Goal: Information Seeking & Learning: Find specific fact

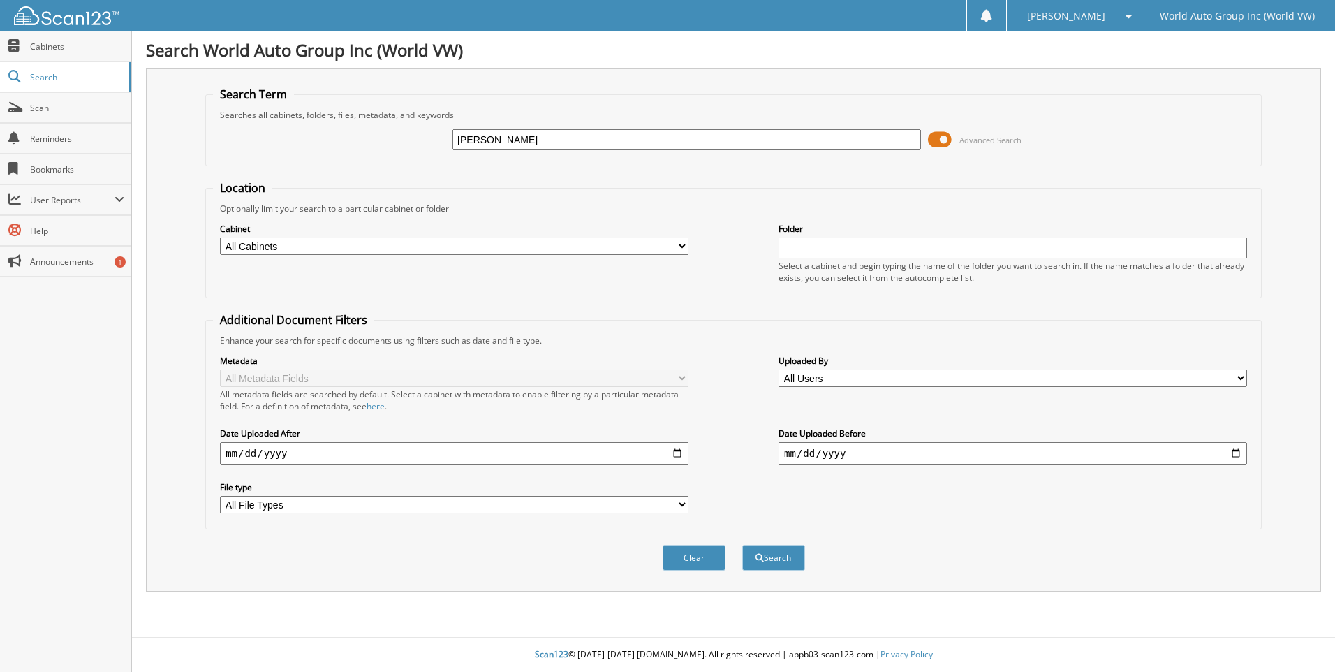
type input "[PERSON_NAME]"
click at [742, 545] on button "Search" at bounding box center [773, 558] width 63 height 26
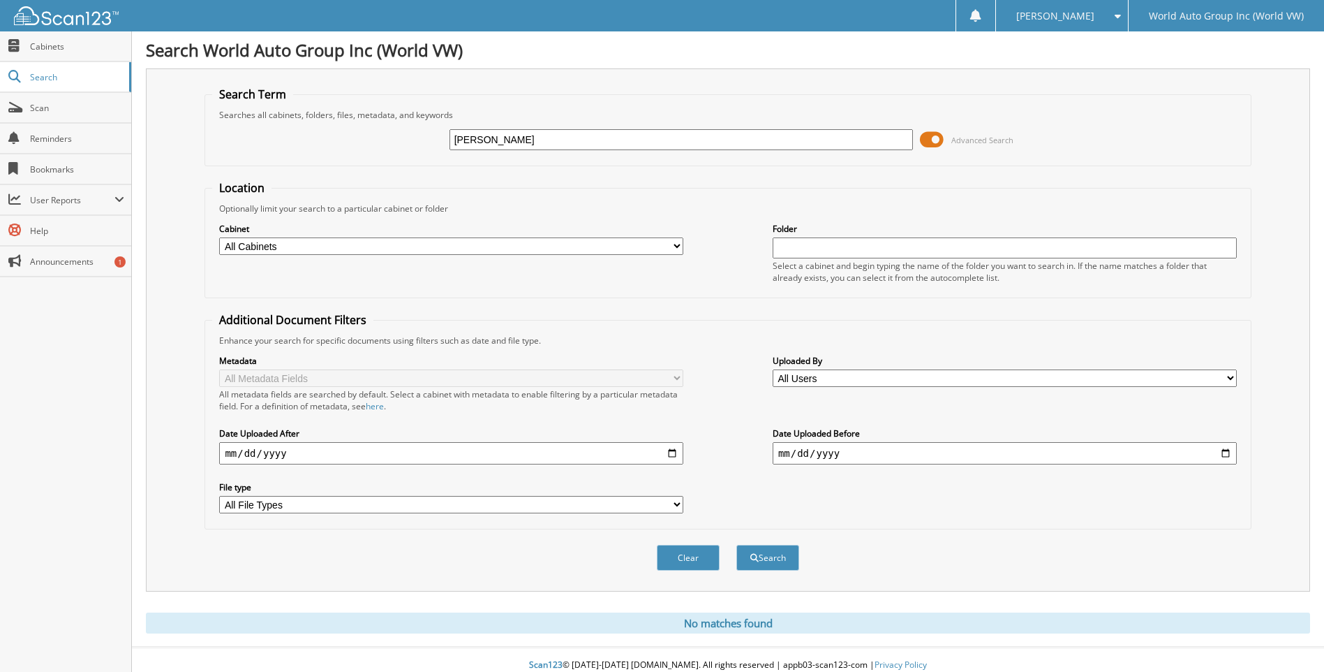
scroll to position [11, 0]
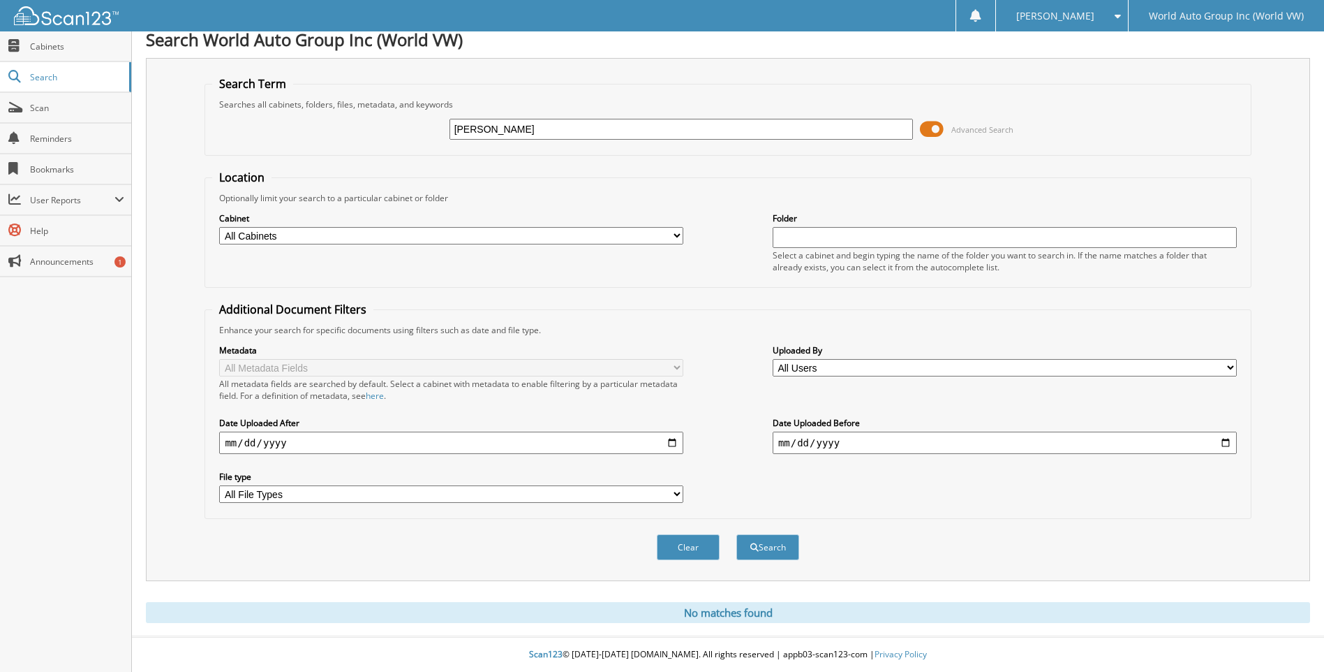
drag, startPoint x: 548, startPoint y: 128, endPoint x: 145, endPoint y: 128, distance: 403.5
click at [145, 128] on div "Search World Auto Group Inc (World VW) Search Term Searches all cabinets, folde…" at bounding box center [728, 331] width 1192 height 682
type input "VALARIE GARCIA"
click at [737, 534] on button "Search" at bounding box center [768, 547] width 63 height 26
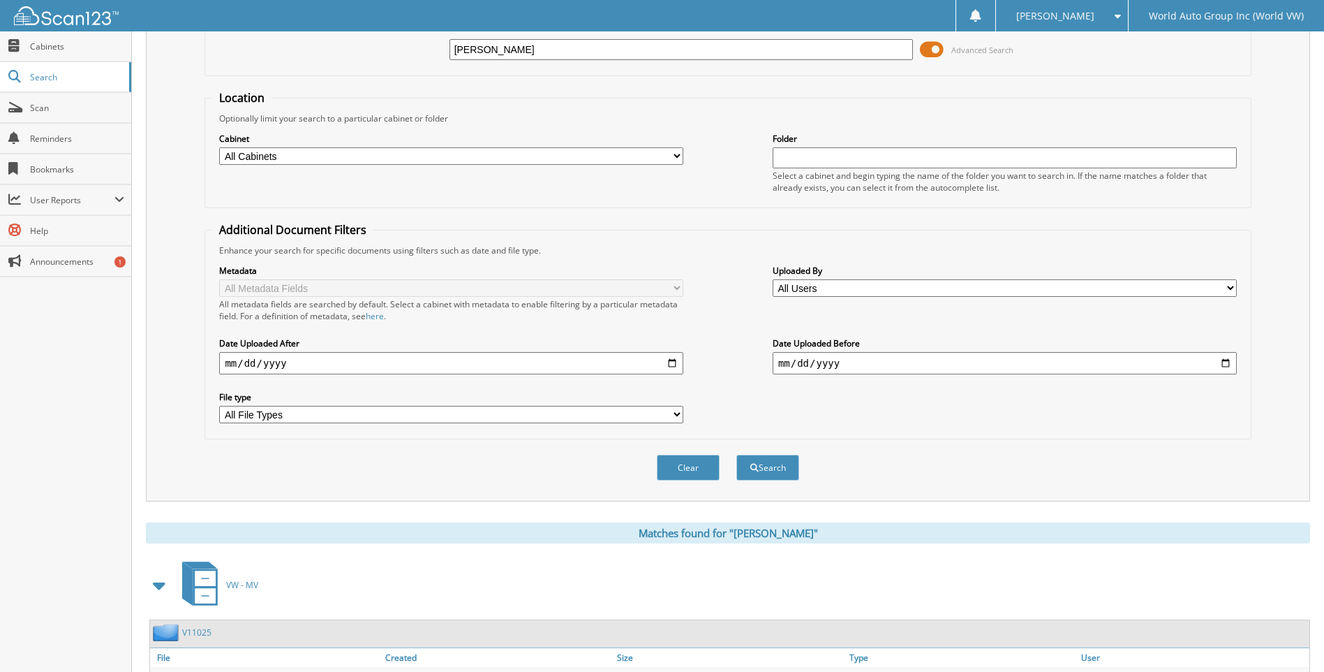
scroll to position [362, 0]
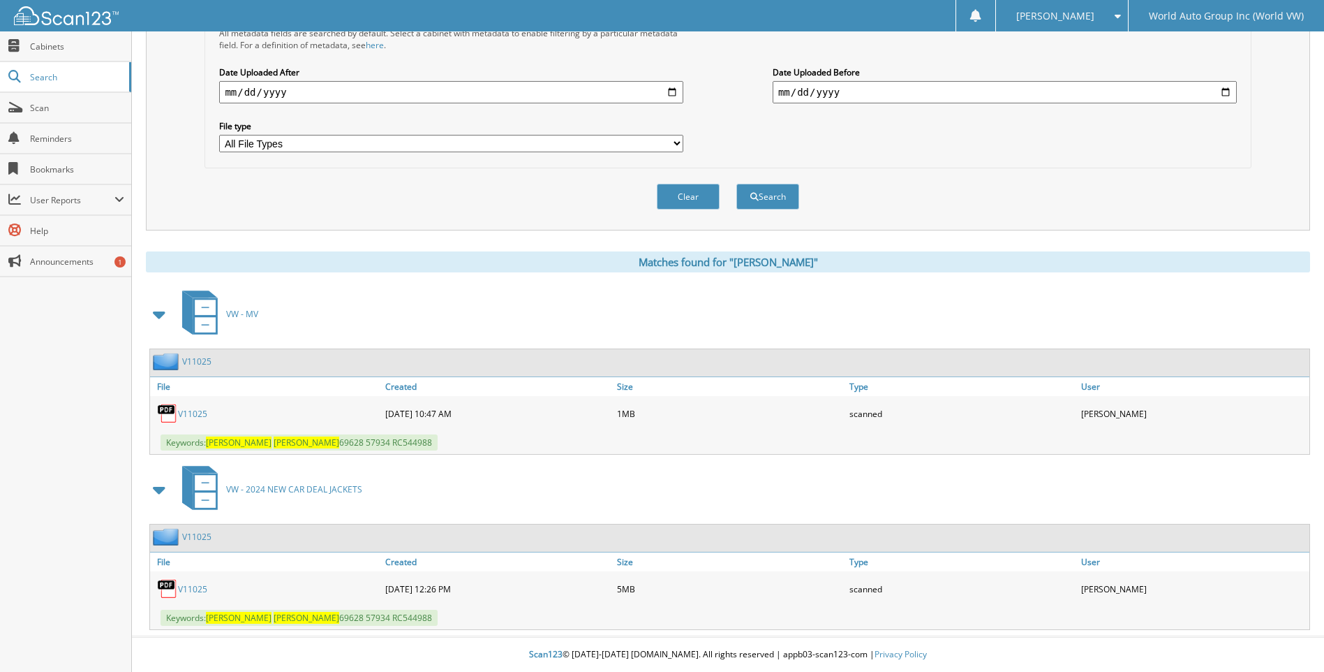
click at [193, 410] on link "V11025" at bounding box center [192, 414] width 29 height 12
